Goal: Task Accomplishment & Management: Use online tool/utility

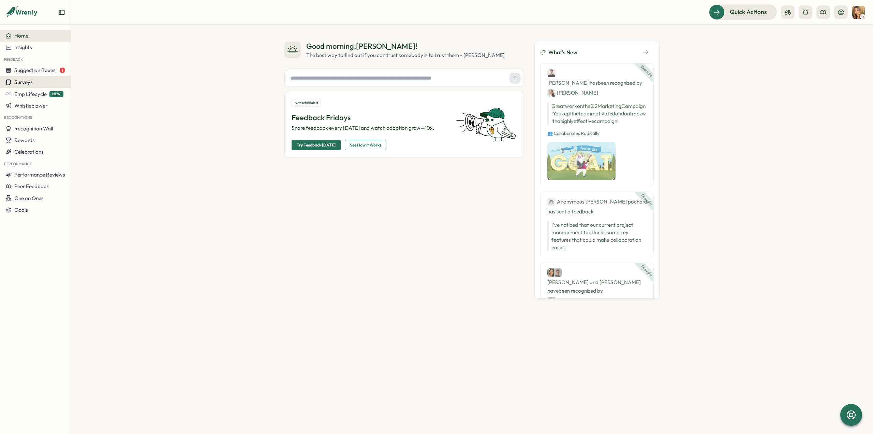
click at [25, 83] on span "Surveys" at bounding box center [23, 82] width 18 height 6
click at [93, 71] on div "Insights" at bounding box center [97, 69] width 51 height 8
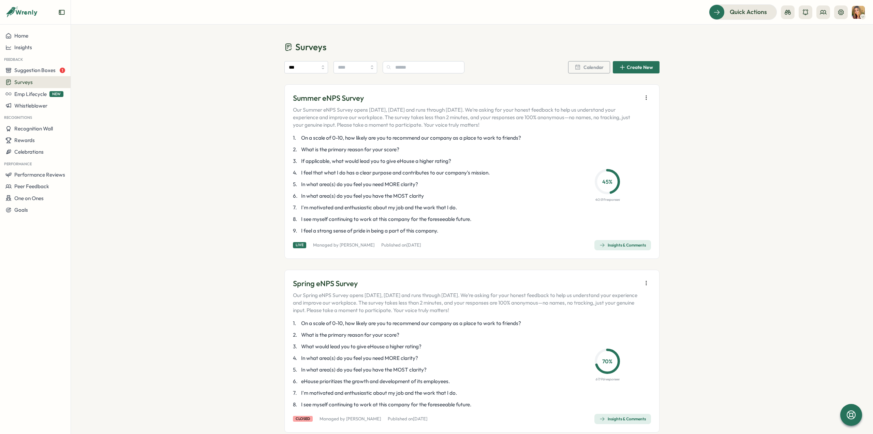
click at [35, 82] on div "Surveys" at bounding box center [35, 82] width 60 height 6
click at [104, 83] on div "Onboarding Surveys" at bounding box center [97, 82] width 51 height 8
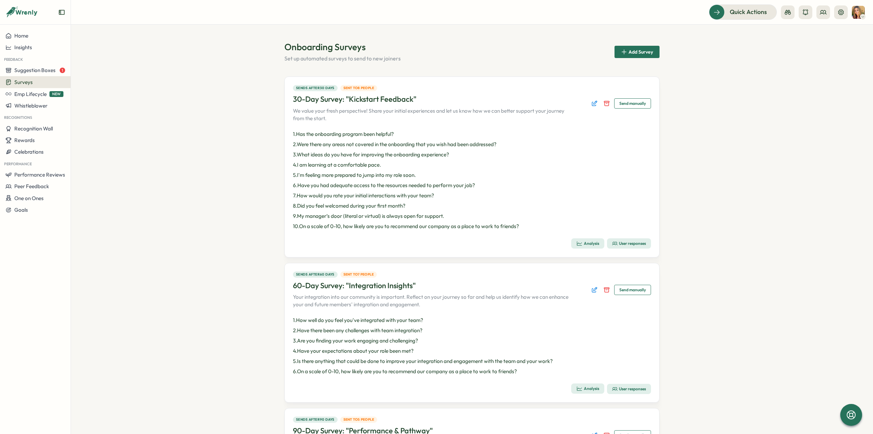
click at [622, 243] on div "User responses" at bounding box center [629, 242] width 34 height 5
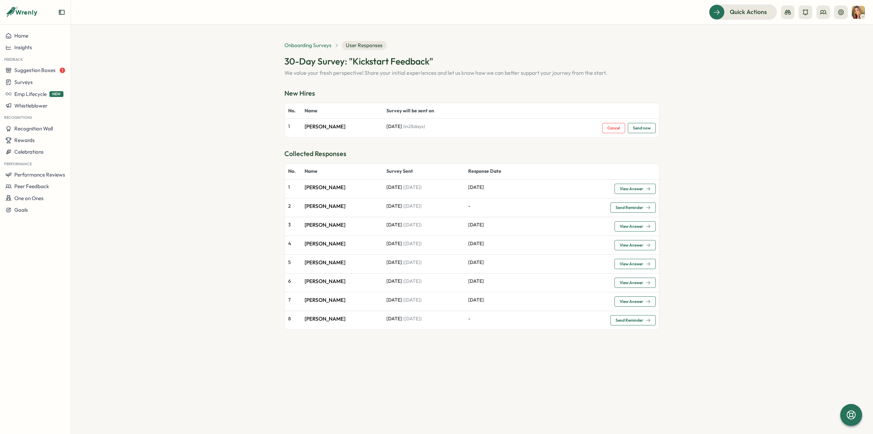
click at [308, 43] on span "Onboarding Surveys" at bounding box center [307, 46] width 47 height 8
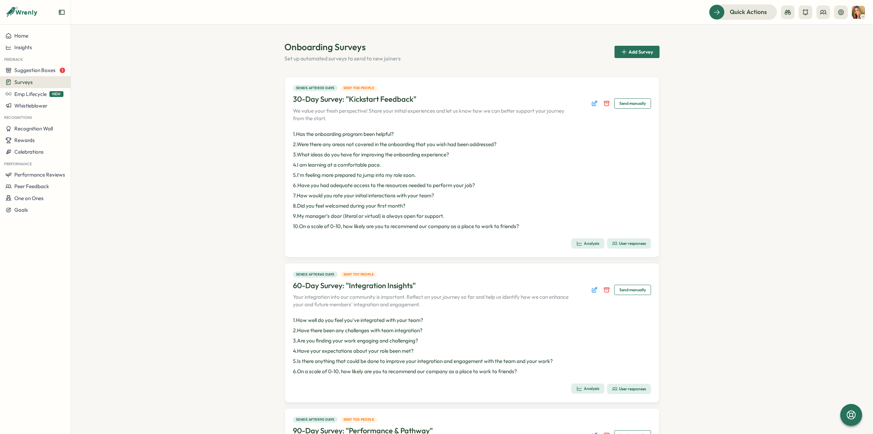
click at [628, 386] on div "User responses" at bounding box center [629, 388] width 34 height 5
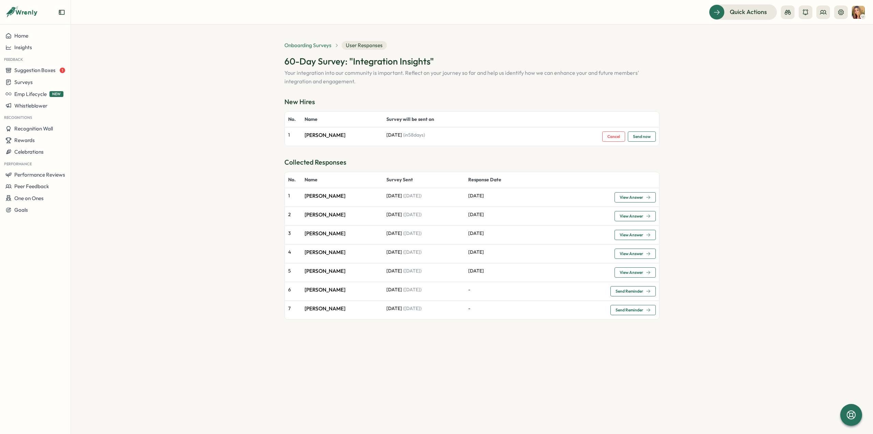
click at [305, 46] on span "Onboarding Surveys" at bounding box center [307, 46] width 47 height 8
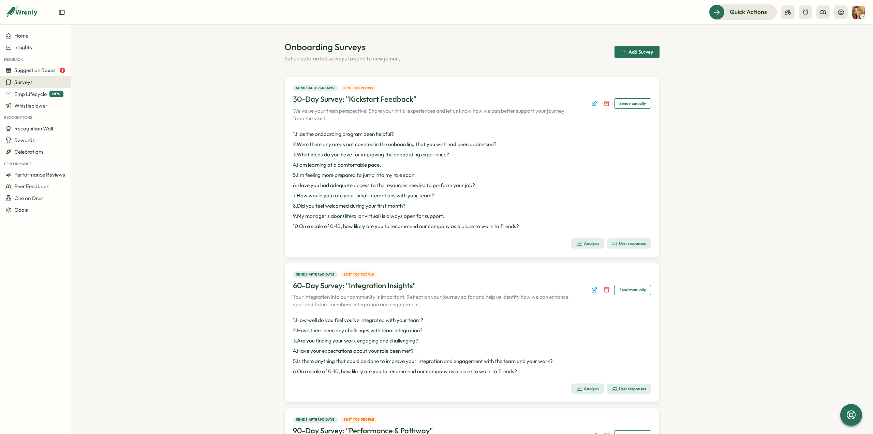
click at [585, 242] on div "Analysis" at bounding box center [587, 243] width 23 height 6
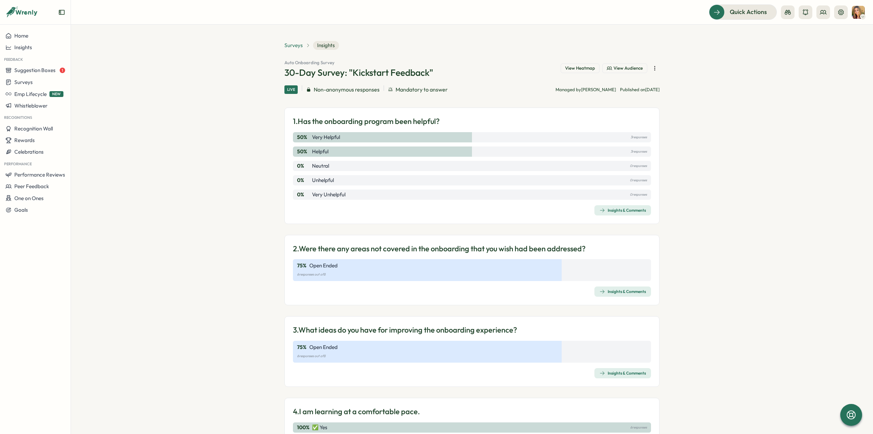
click at [289, 45] on span "Surveys" at bounding box center [293, 46] width 18 height 8
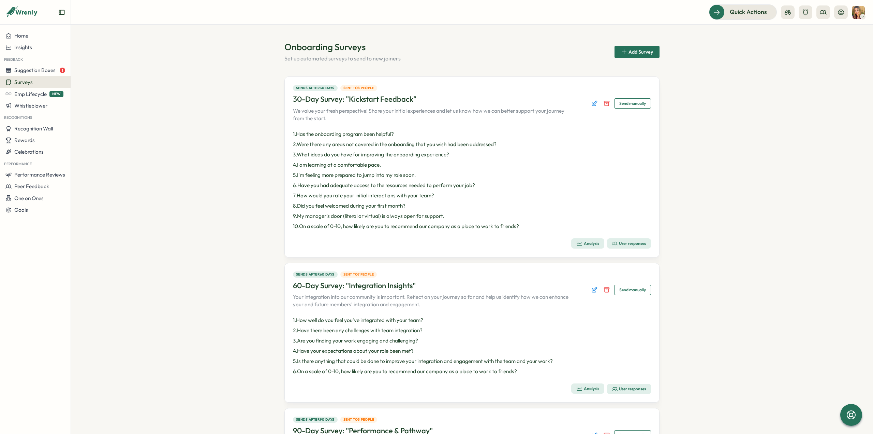
click at [586, 387] on div "Analysis" at bounding box center [587, 388] width 23 height 6
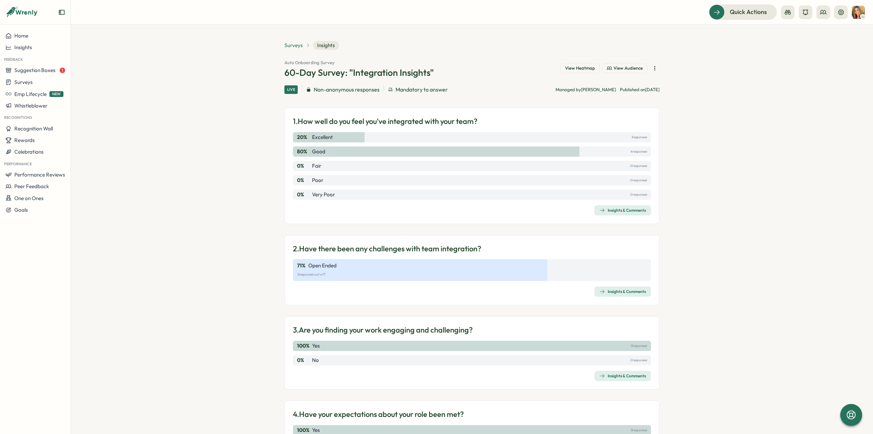
click at [290, 46] on span "Surveys" at bounding box center [293, 46] width 18 height 8
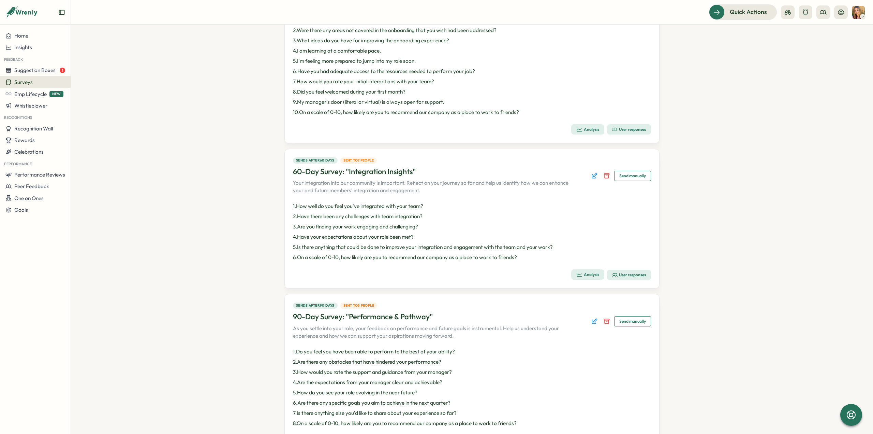
scroll to position [203, 0]
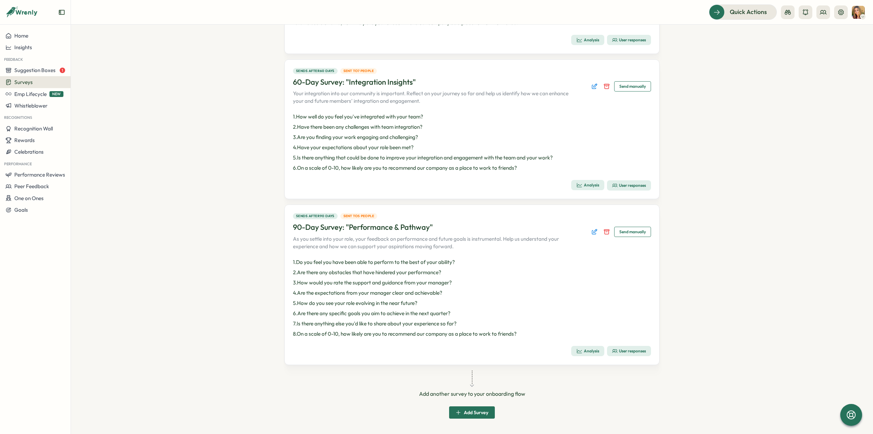
click at [622, 352] on div "User responses" at bounding box center [629, 350] width 34 height 5
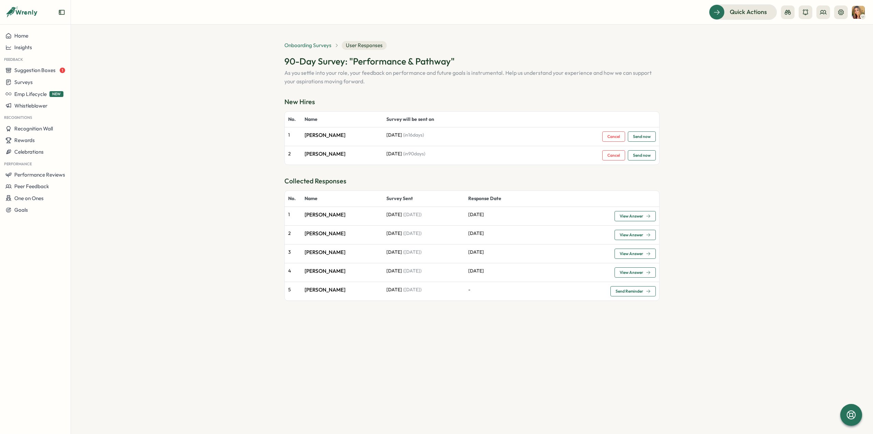
click at [308, 43] on span "Onboarding Surveys" at bounding box center [307, 46] width 47 height 8
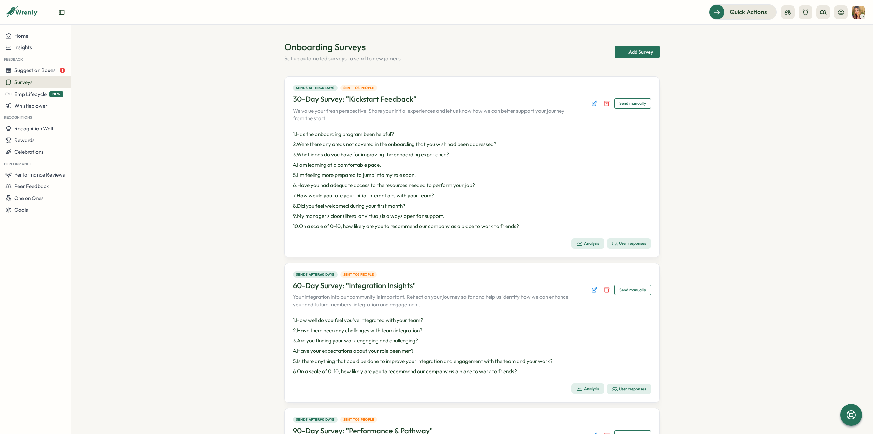
click at [623, 390] on div "User responses" at bounding box center [629, 388] width 34 height 5
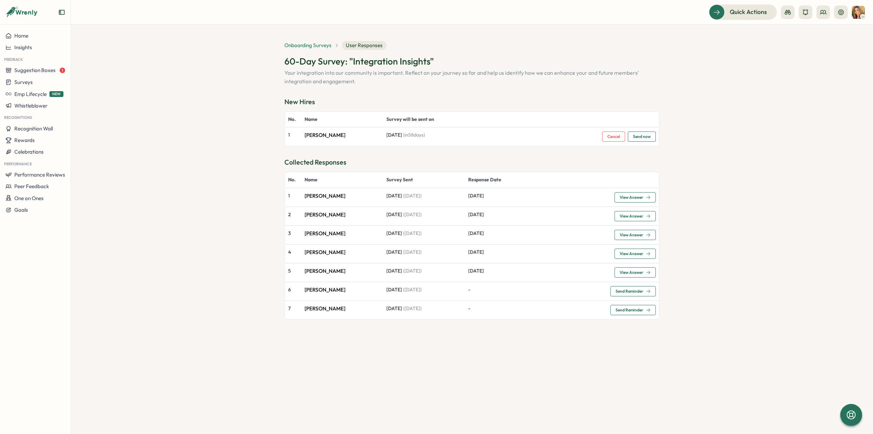
click at [317, 45] on span "Onboarding Surveys" at bounding box center [307, 46] width 47 height 8
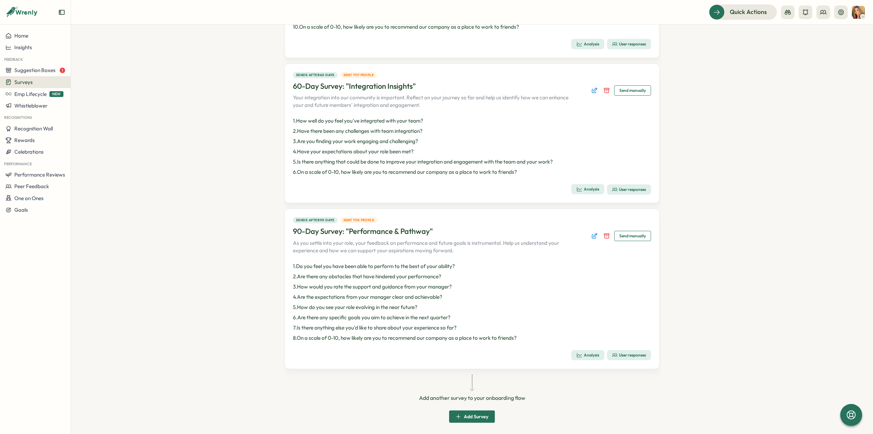
scroll to position [203, 0]
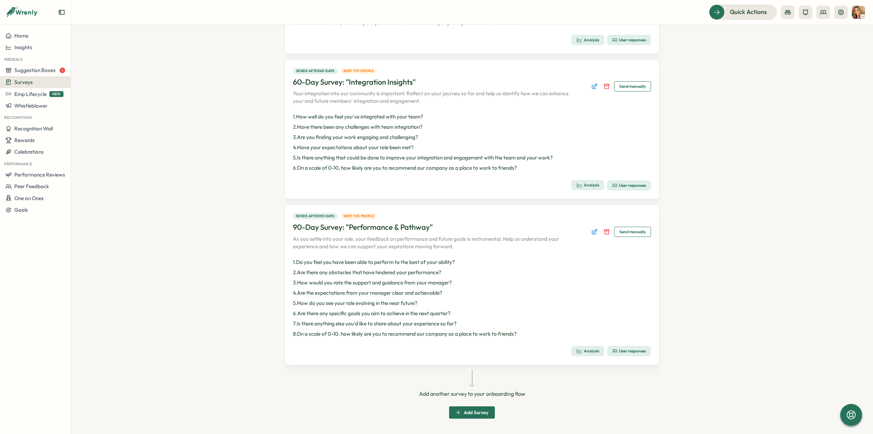
click at [630, 232] on span "Send manually" at bounding box center [632, 232] width 27 height 10
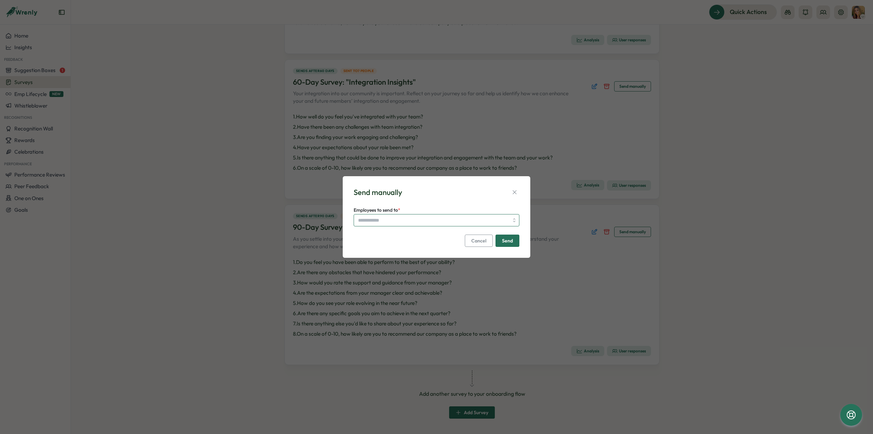
click at [392, 219] on input "Employees to send to *" at bounding box center [433, 220] width 151 height 12
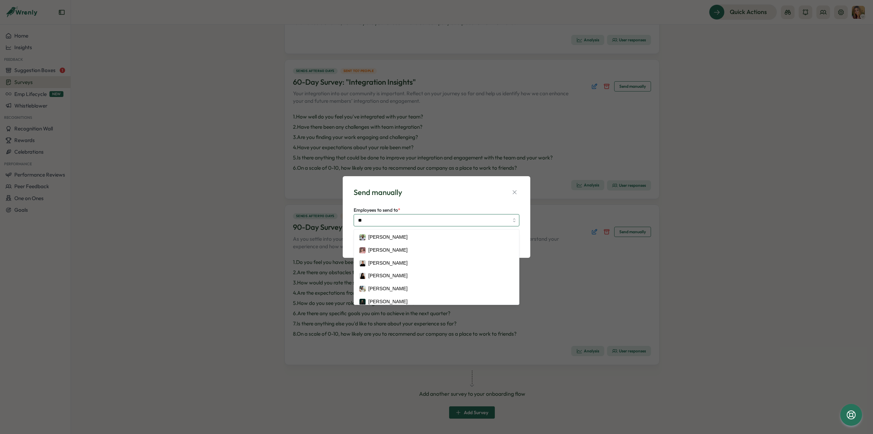
type input "***"
click at [524, 236] on div "Send manually Employees to send to * [PERSON_NAME] [PERSON_NAME] [PERSON_NAME] …" at bounding box center [437, 216] width 188 height 83
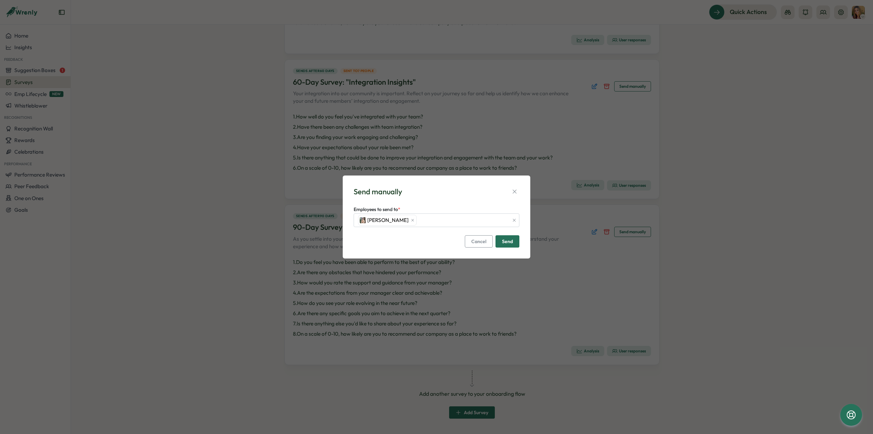
click at [512, 243] on span "Send" at bounding box center [507, 241] width 11 height 12
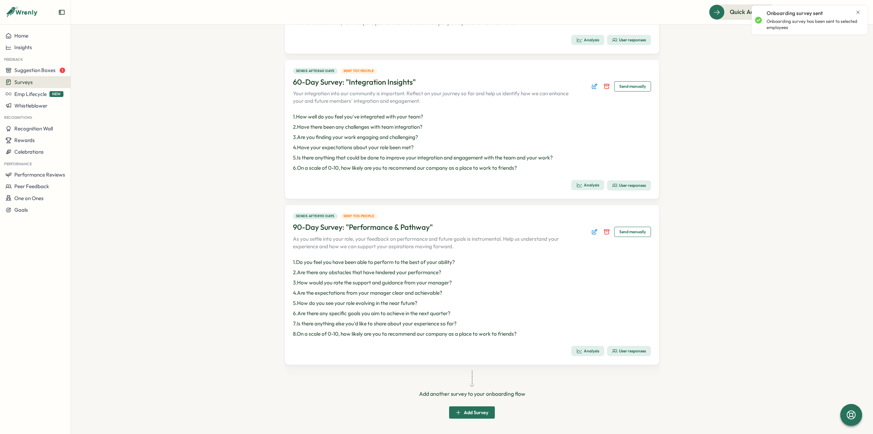
click at [635, 351] on div "User responses" at bounding box center [629, 350] width 34 height 5
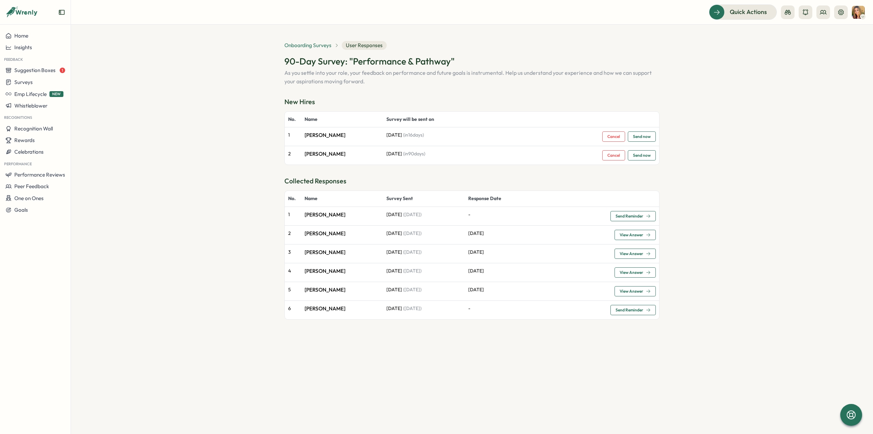
click at [295, 44] on span "Onboarding Surveys" at bounding box center [307, 46] width 47 height 8
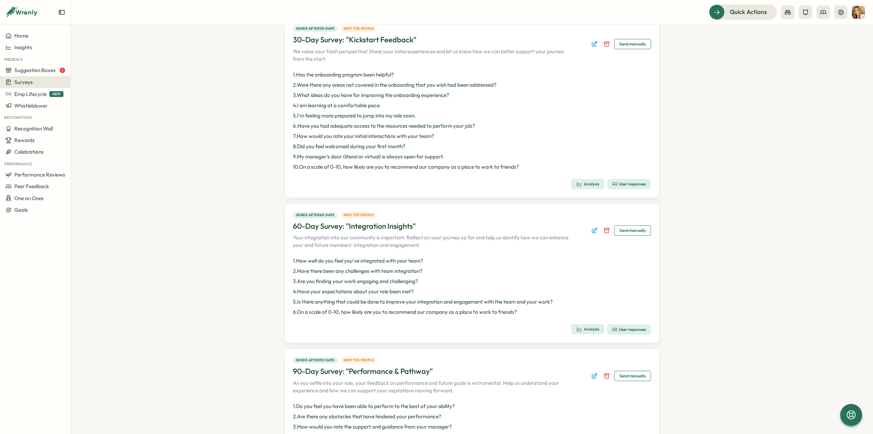
scroll to position [203, 0]
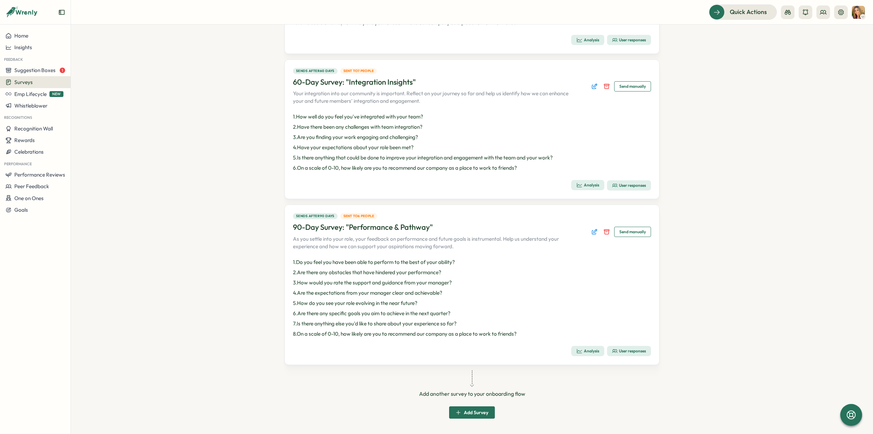
click at [598, 350] on button "Analysis" at bounding box center [587, 351] width 33 height 10
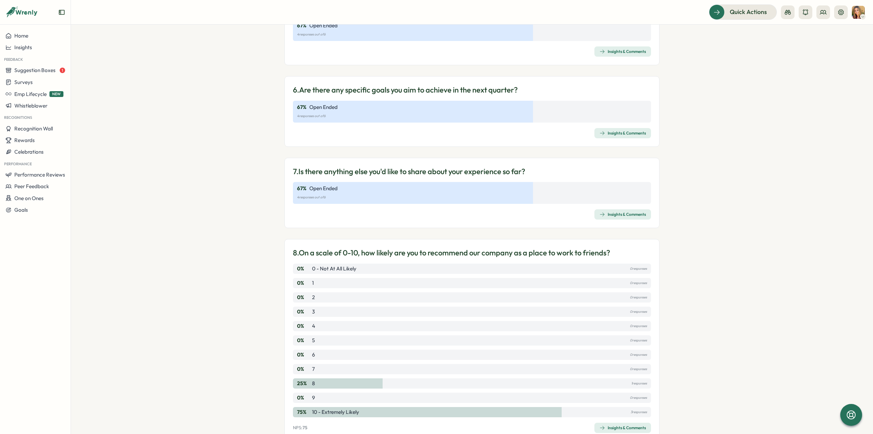
scroll to position [512, 0]
